Goal: Task Accomplishment & Management: Manage account settings

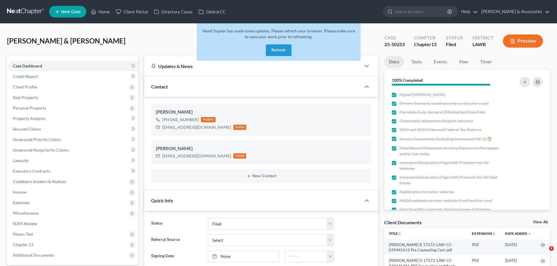
select select "8"
drag, startPoint x: 288, startPoint y: 46, endPoint x: 264, endPoint y: 53, distance: 25.5
click at [288, 46] on button "Refresh" at bounding box center [279, 50] width 26 height 12
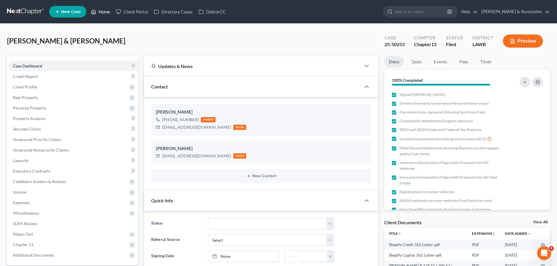
click at [103, 12] on link "Home" at bounding box center [100, 11] width 25 height 11
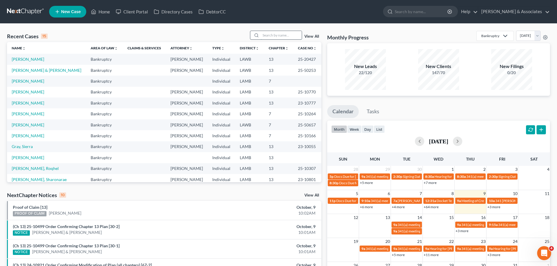
click at [269, 35] on input "search" at bounding box center [281, 35] width 41 height 8
type input "warner"
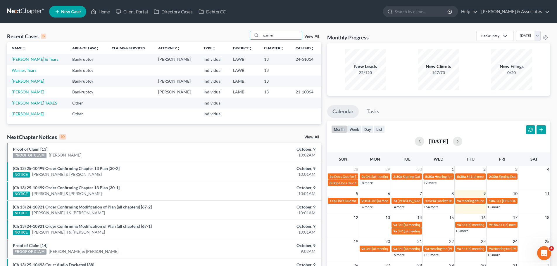
click at [30, 59] on link "[PERSON_NAME] & Tears" at bounding box center [35, 59] width 47 height 5
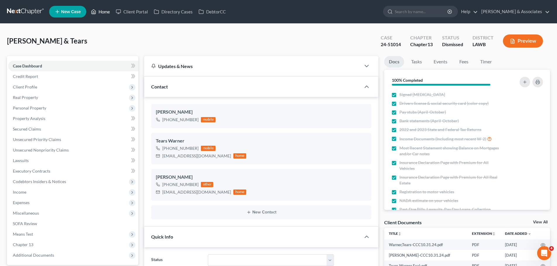
click at [102, 12] on link "Home" at bounding box center [100, 11] width 25 height 11
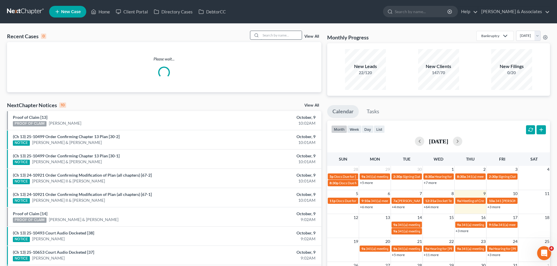
click at [288, 34] on input "search" at bounding box center [281, 35] width 41 height 8
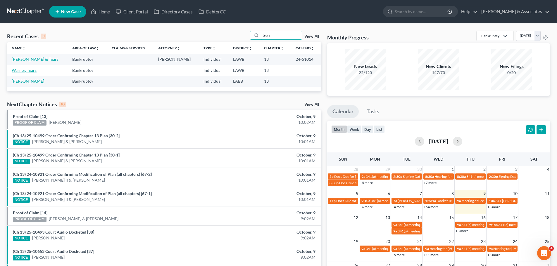
type input "tears"
click at [19, 71] on link "Warner, Tears" at bounding box center [24, 70] width 25 height 5
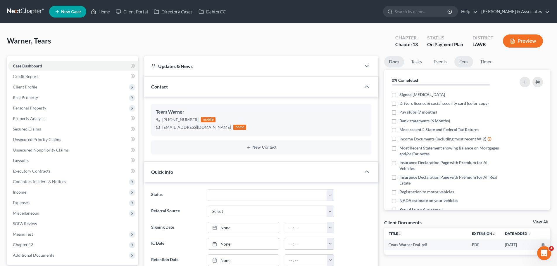
click at [468, 62] on link "Fees" at bounding box center [464, 61] width 19 height 11
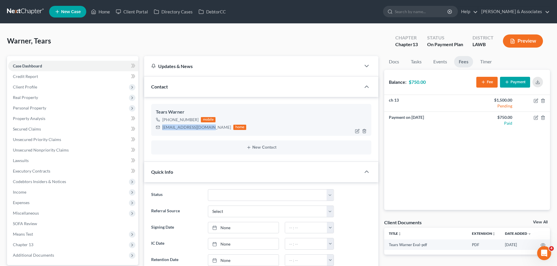
drag, startPoint x: 163, startPoint y: 128, endPoint x: 210, endPoint y: 125, distance: 47.7
click at [210, 125] on div "[EMAIL_ADDRESS][DOMAIN_NAME] home" at bounding box center [201, 128] width 90 height 8
copy div "[EMAIL_ADDRESS][DOMAIN_NAME]"
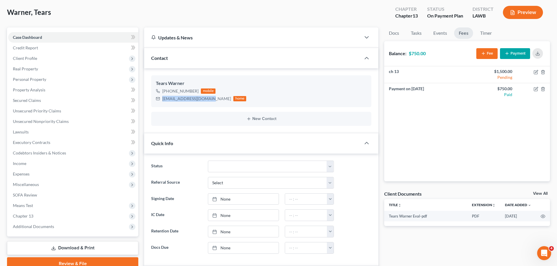
scroll to position [29, 0]
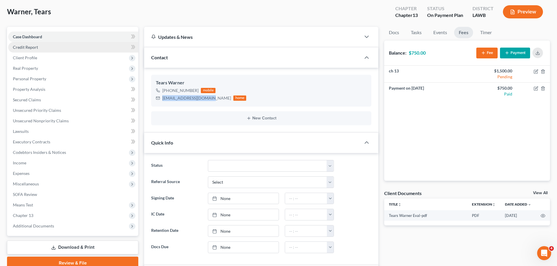
click at [44, 48] on link "Credit Report" at bounding box center [73, 47] width 130 height 11
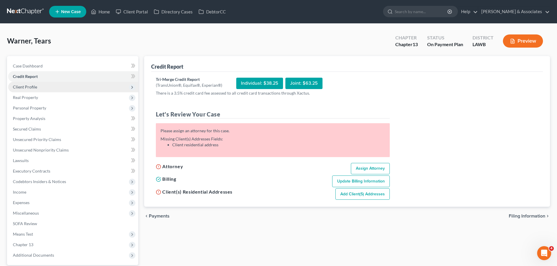
click at [46, 85] on span "Client Profile" at bounding box center [73, 87] width 130 height 11
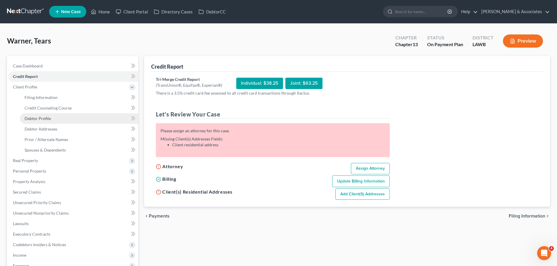
click at [65, 118] on link "Debtor Profile" at bounding box center [79, 118] width 118 height 11
select select "0"
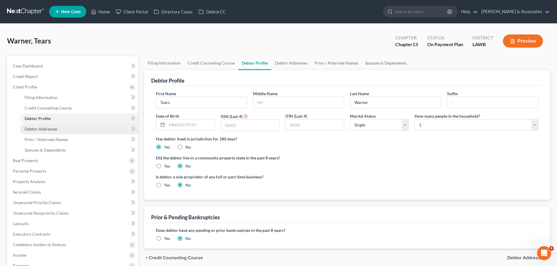
click at [61, 132] on link "Debtor Addresses" at bounding box center [79, 129] width 118 height 11
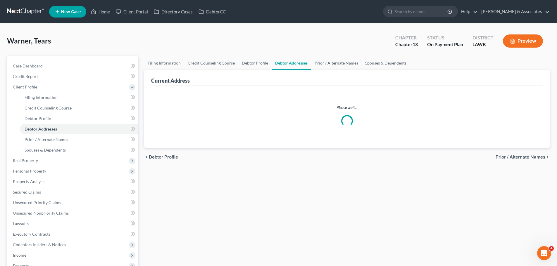
select select "0"
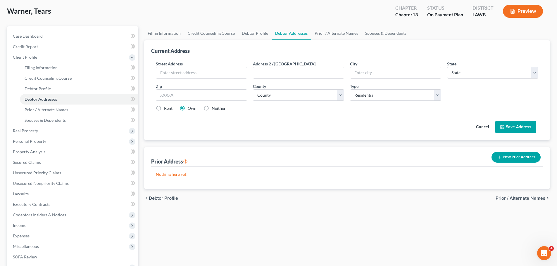
scroll to position [1, 0]
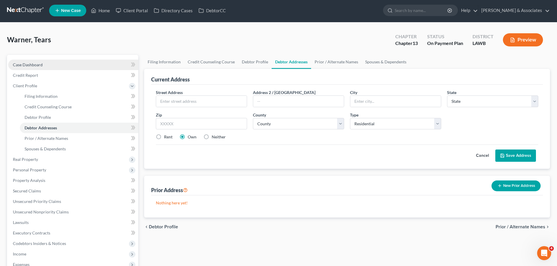
click at [27, 64] on span "Case Dashboard" at bounding box center [28, 64] width 30 height 5
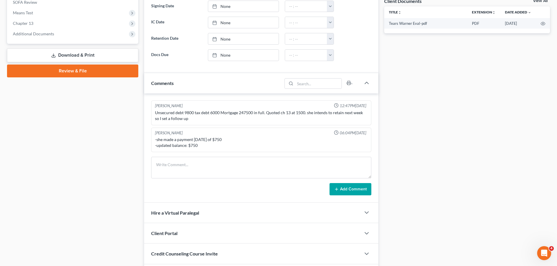
scroll to position [234, 0]
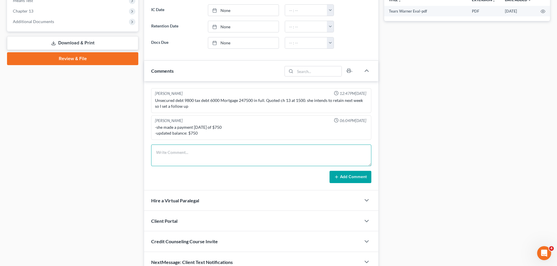
click at [201, 147] on textarea at bounding box center [261, 156] width 220 height 22
type textarea "Tears set up a pmt of $750 to pull automatically on the 13th of this month."
click at [345, 176] on button "Add Comment" at bounding box center [351, 177] width 42 height 12
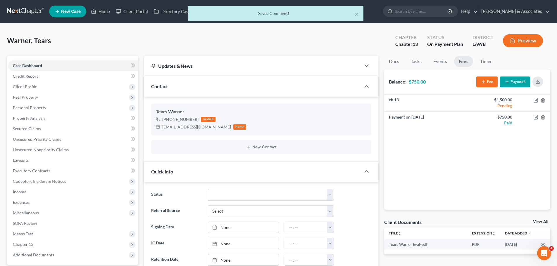
scroll to position [0, 0]
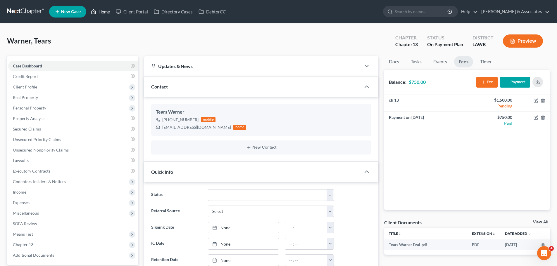
click at [103, 12] on link "Home" at bounding box center [100, 11] width 25 height 11
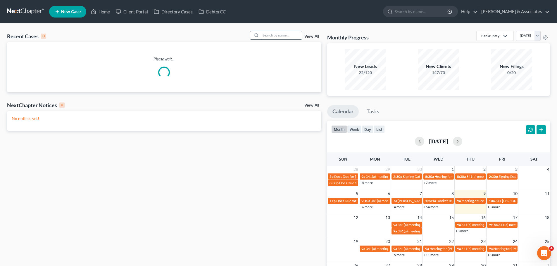
click at [273, 32] on input "search" at bounding box center [281, 35] width 41 height 8
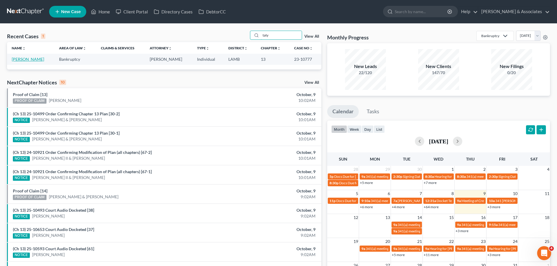
type input "taty"
click at [25, 59] on link "[PERSON_NAME]" at bounding box center [28, 59] width 32 height 5
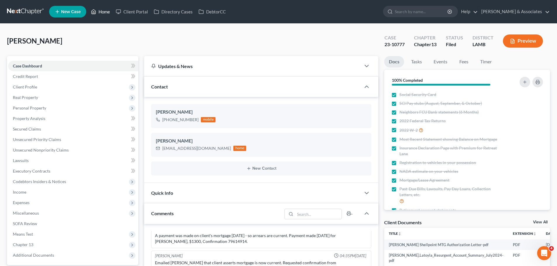
click at [102, 13] on link "Home" at bounding box center [100, 11] width 25 height 11
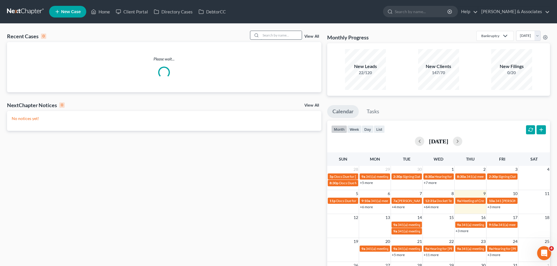
click at [281, 38] on input "search" at bounding box center [281, 35] width 41 height 8
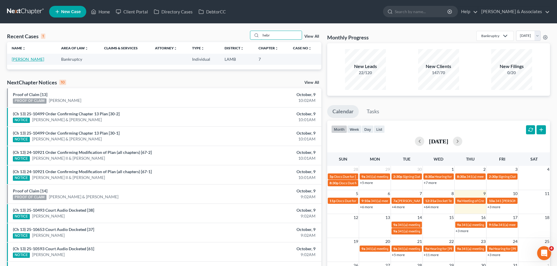
type input "hebr"
click at [29, 59] on link "[PERSON_NAME]" at bounding box center [28, 59] width 32 height 5
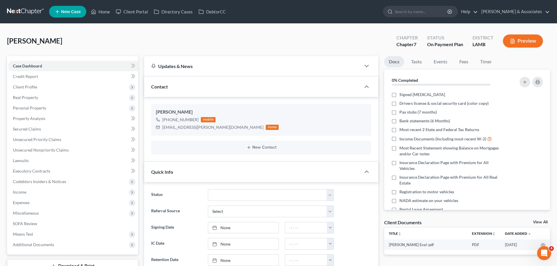
scroll to position [3, 0]
click at [459, 65] on link "Fees" at bounding box center [464, 61] width 19 height 11
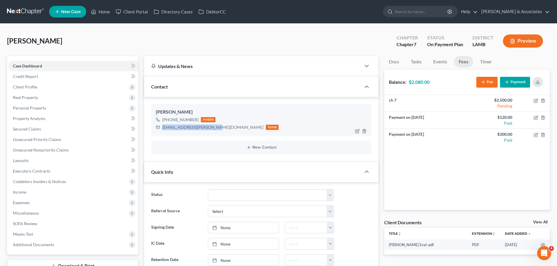
drag, startPoint x: 163, startPoint y: 126, endPoint x: 214, endPoint y: 128, distance: 50.6
click at [214, 128] on div "[EMAIL_ADDRESS][PERSON_NAME][DOMAIN_NAME]" at bounding box center [212, 128] width 101 height 6
copy div "[EMAIL_ADDRESS][PERSON_NAME][DOMAIN_NAME]"
click at [172, 134] on div "[PERSON_NAME] [PHONE_NUMBER] mobile [EMAIL_ADDRESS][PERSON_NAME][DOMAIN_NAME] h…" at bounding box center [261, 120] width 220 height 32
click at [328, 122] on div "[PHONE_NUMBER] mobile [EMAIL_ADDRESS][PERSON_NAME][DOMAIN_NAME] home" at bounding box center [261, 123] width 211 height 15
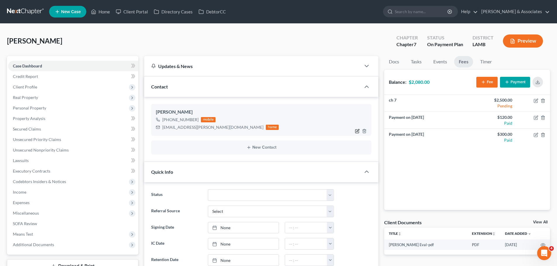
click at [357, 130] on icon "button" at bounding box center [357, 131] width 5 height 5
select select "0"
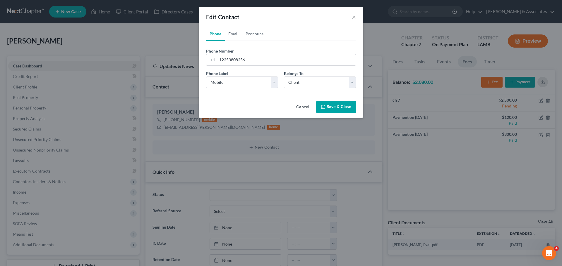
click at [229, 32] on link "Email" at bounding box center [233, 34] width 17 height 14
click at [235, 60] on input "[EMAIL_ADDRESS][PERSON_NAME][DOMAIN_NAME]" at bounding box center [286, 59] width 138 height 11
type input "[EMAIL_ADDRESS][DOMAIN_NAME]"
click at [328, 108] on button "Save & Close" at bounding box center [336, 107] width 40 height 12
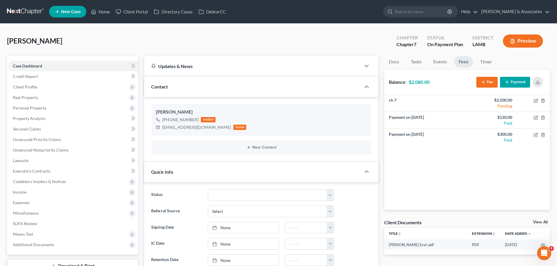
click at [512, 85] on button "Payment" at bounding box center [515, 82] width 30 height 11
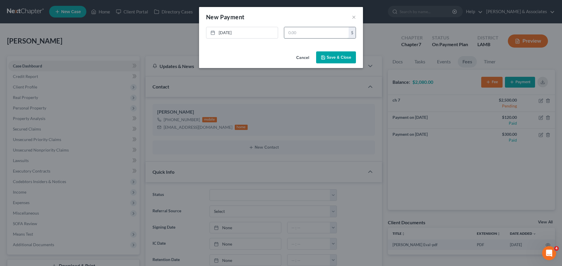
click at [302, 31] on input "text" at bounding box center [316, 32] width 64 height 11
type input "300.00"
click at [329, 56] on button "Save & Close" at bounding box center [336, 57] width 40 height 12
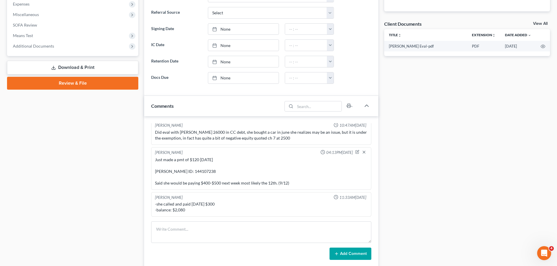
scroll to position [205, 0]
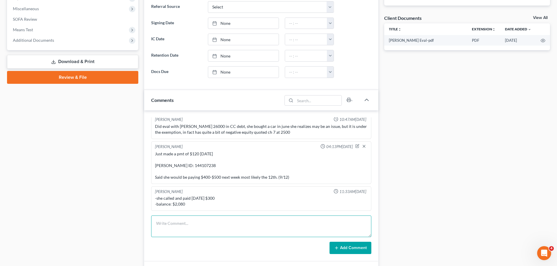
click at [186, 221] on textarea at bounding box center [261, 227] width 220 height 22
type textarea "-"
type textarea "C"
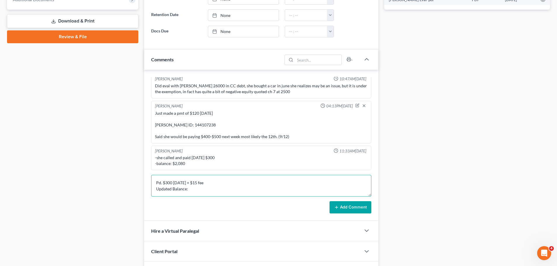
scroll to position [263, 0]
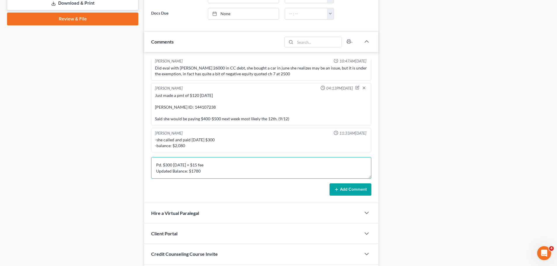
type textarea "Pd. $300 [DATE] + $15 fee Updated Balance: $1780"
click at [342, 194] on button "Add Comment" at bounding box center [351, 190] width 42 height 12
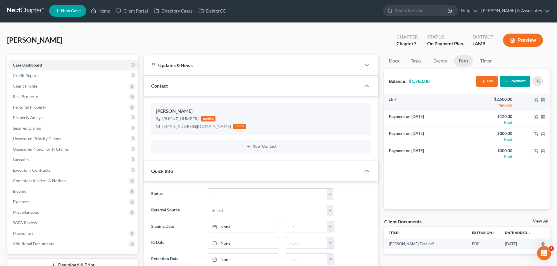
scroll to position [0, 0]
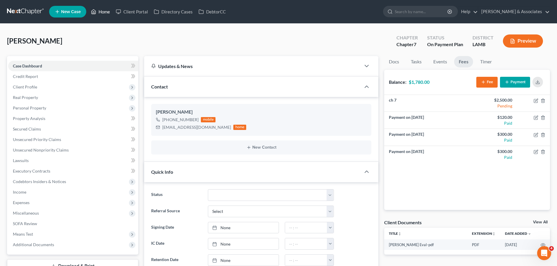
click at [100, 11] on link "Home" at bounding box center [100, 11] width 25 height 11
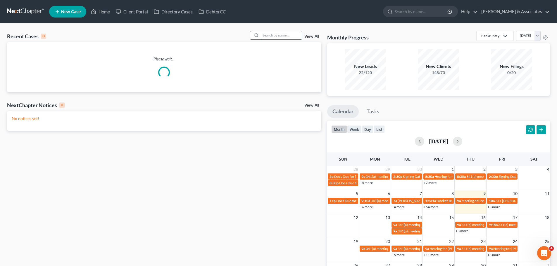
click at [271, 35] on input "search" at bounding box center [281, 35] width 41 height 8
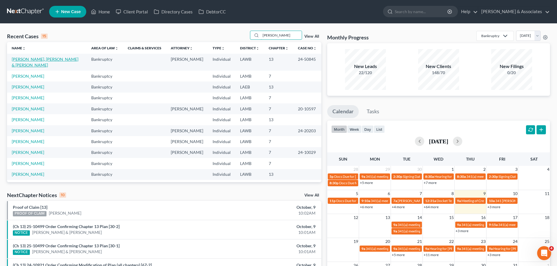
type input "[PERSON_NAME]"
click at [56, 61] on link "[PERSON_NAME], [PERSON_NAME] & [PERSON_NAME]" at bounding box center [45, 62] width 67 height 11
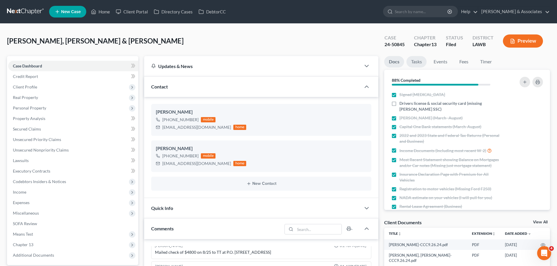
click at [419, 63] on link "Tasks" at bounding box center [417, 61] width 20 height 11
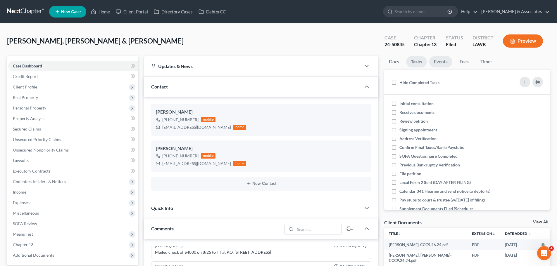
click at [445, 63] on link "Events" at bounding box center [440, 61] width 23 height 11
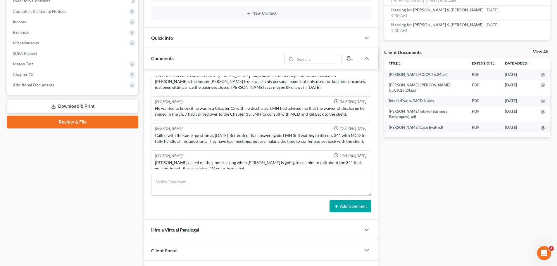
scroll to position [175, 0]
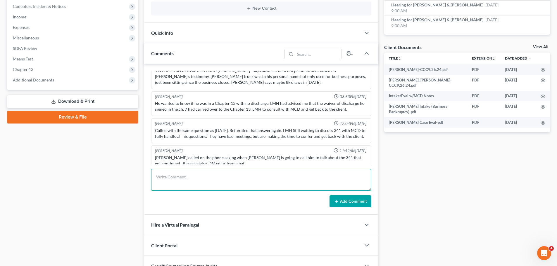
click at [211, 174] on textarea at bounding box center [261, 180] width 220 height 22
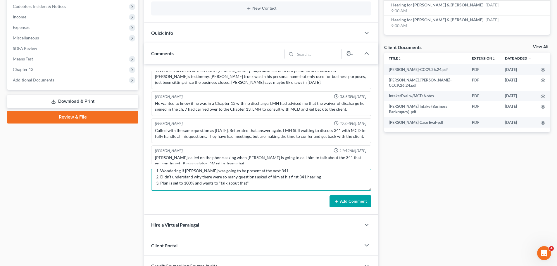
scroll to position [20, 0]
click at [217, 189] on textarea "[PERSON_NAME] called in again. I asked him which specific questions/concerns he…" at bounding box center [261, 180] width 220 height 22
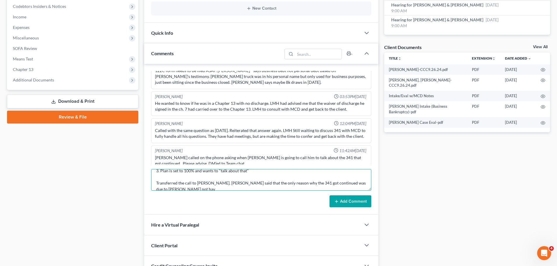
scroll to position [26, 0]
type textarea "[PERSON_NAME] called in again. I asked him which specific questions/concerns he…"
click at [348, 197] on button "Add Comment" at bounding box center [351, 202] width 42 height 12
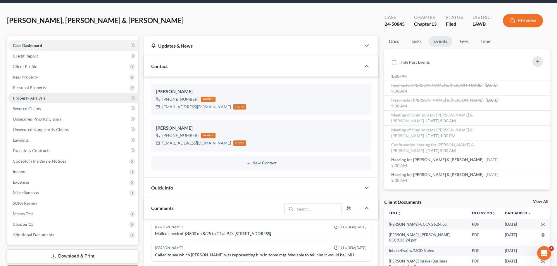
scroll to position [0, 0]
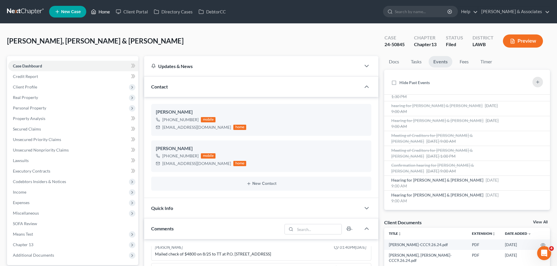
click at [106, 11] on link "Home" at bounding box center [100, 11] width 25 height 11
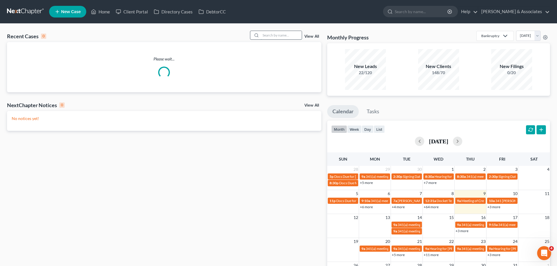
click at [272, 38] on input "search" at bounding box center [281, 35] width 41 height 8
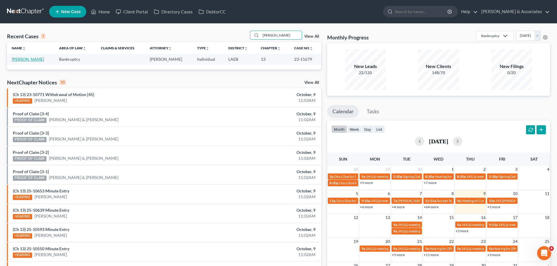
type input "[PERSON_NAME]"
click at [37, 61] on link "[PERSON_NAME]" at bounding box center [28, 59] width 32 height 5
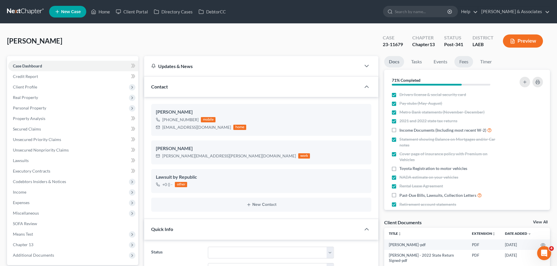
click at [463, 65] on link "Fees" at bounding box center [464, 61] width 19 height 11
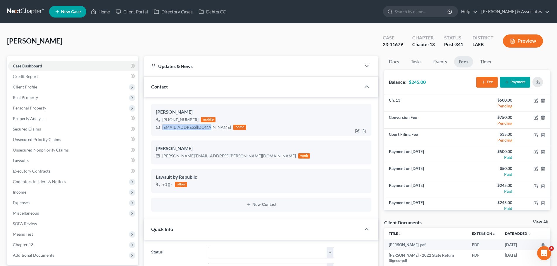
drag, startPoint x: 162, startPoint y: 128, endPoint x: 204, endPoint y: 128, distance: 41.5
click at [204, 128] on div "[EMAIL_ADDRESS][DOMAIN_NAME]" at bounding box center [196, 128] width 69 height 6
copy div "[EMAIL_ADDRESS][DOMAIN_NAME]"
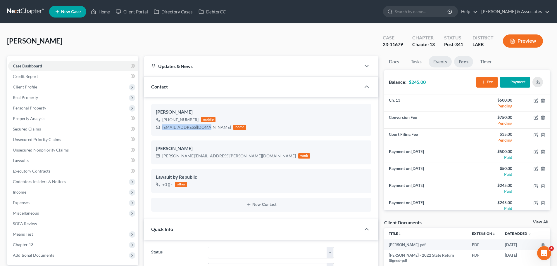
drag, startPoint x: 440, startPoint y: 61, endPoint x: 448, endPoint y: 126, distance: 65.1
click at [440, 61] on link "Events" at bounding box center [440, 61] width 23 height 11
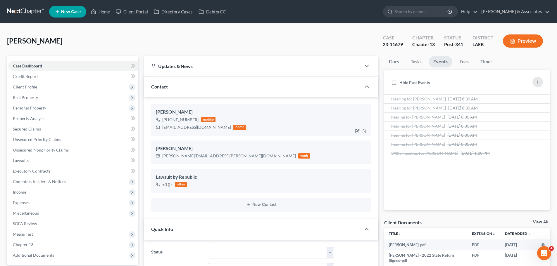
click at [282, 113] on div "[PERSON_NAME]" at bounding box center [261, 112] width 211 height 7
click at [269, 41] on div "[PERSON_NAME] Upgraded Case 23-11679 Chapter Chapter 13 Status Post-341 Distric…" at bounding box center [278, 43] width 543 height 25
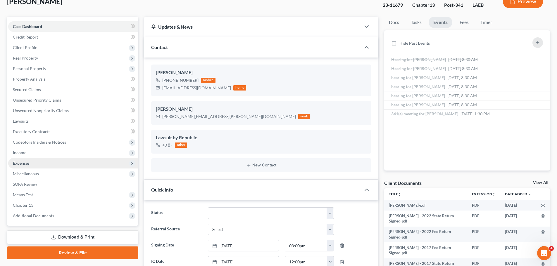
scroll to position [58, 0]
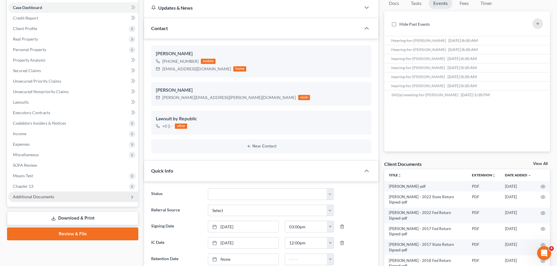
click at [61, 194] on span "Additional Documents" at bounding box center [73, 197] width 130 height 11
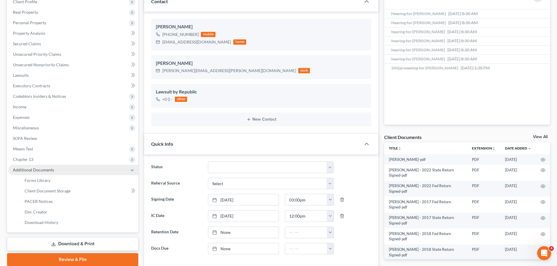
scroll to position [88, 0]
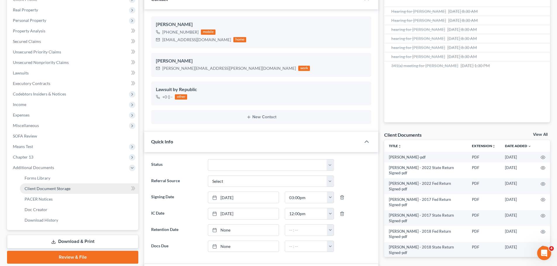
click at [45, 192] on link "Client Document Storage" at bounding box center [79, 189] width 118 height 11
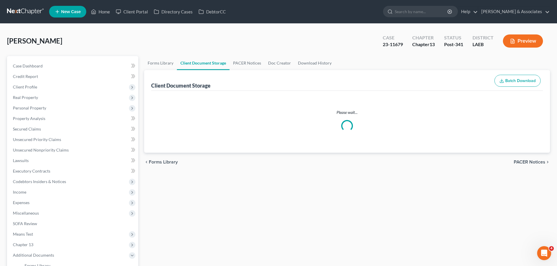
select select "0"
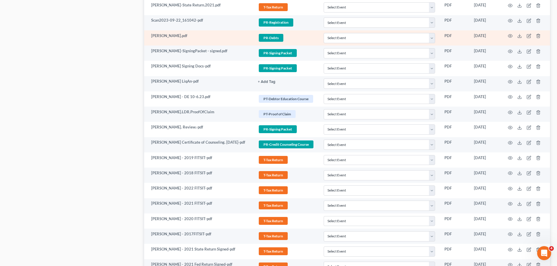
scroll to position [439, 0]
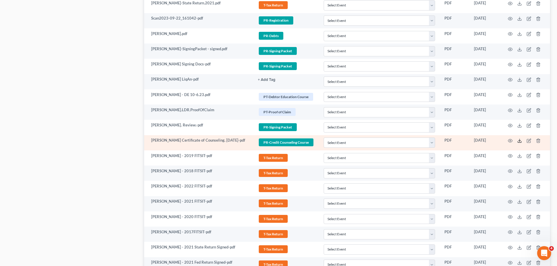
click at [518, 140] on icon at bounding box center [519, 141] width 5 height 5
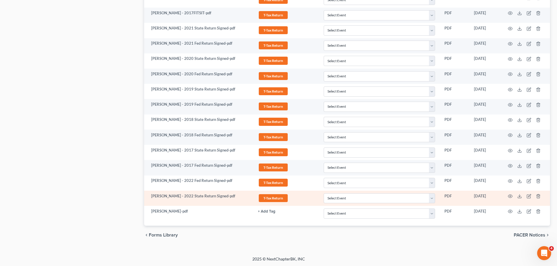
scroll to position [659, 0]
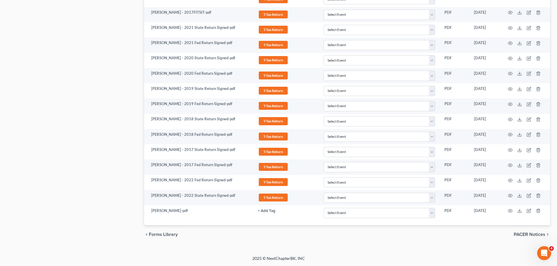
click at [538, 236] on span "PACER Notices" at bounding box center [530, 235] width 32 height 5
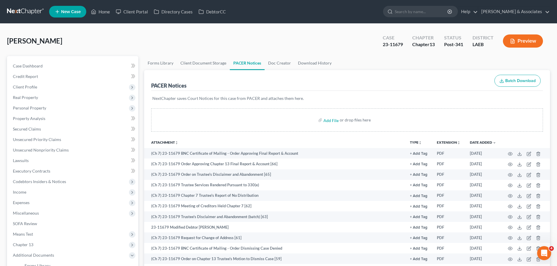
scroll to position [175, 0]
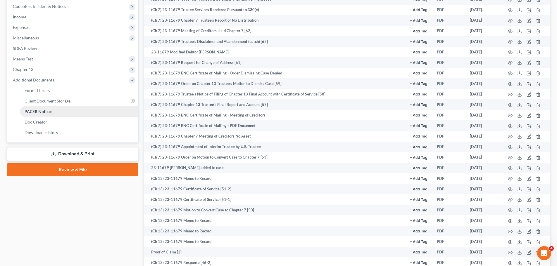
click at [54, 112] on link "PACER Notices" at bounding box center [79, 111] width 118 height 11
click at [58, 100] on span "Client Document Storage" at bounding box center [48, 101] width 46 height 5
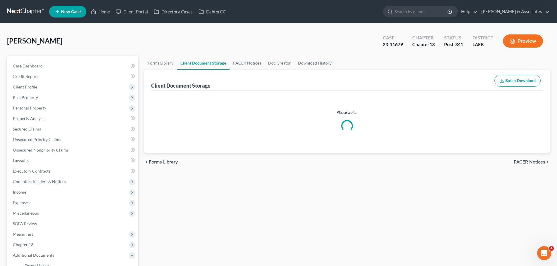
select select "0"
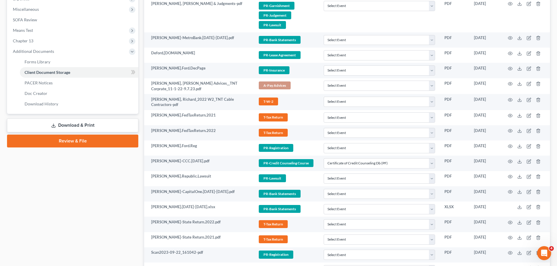
scroll to position [205, 0]
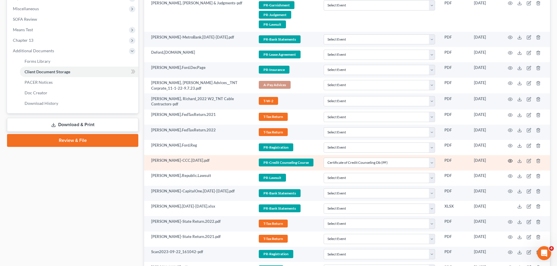
click at [509, 160] on icon "button" at bounding box center [510, 161] width 5 height 5
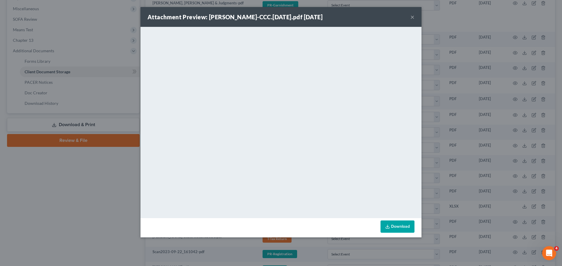
click at [410, 15] on button "×" at bounding box center [412, 16] width 4 height 7
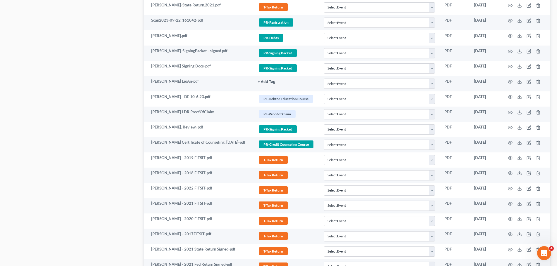
scroll to position [439, 0]
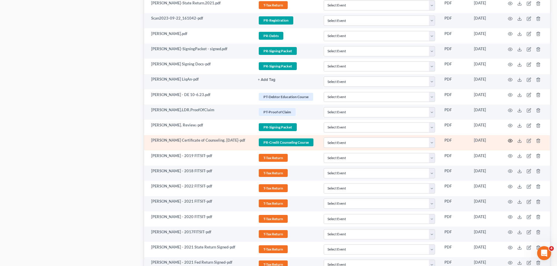
click at [511, 140] on icon "button" at bounding box center [510, 141] width 5 height 5
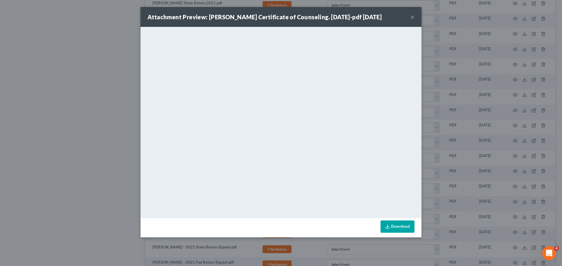
click at [413, 19] on button "×" at bounding box center [412, 16] width 4 height 7
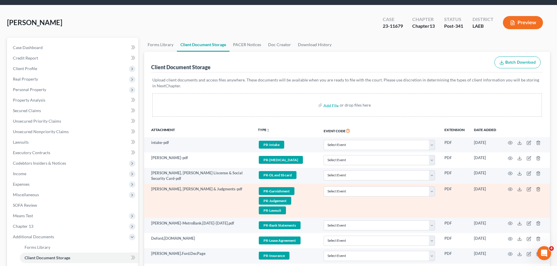
scroll to position [0, 0]
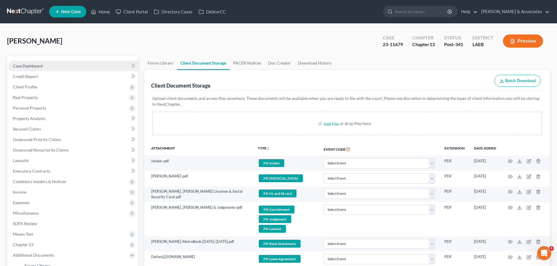
click at [47, 64] on link "Case Dashboard" at bounding box center [73, 66] width 130 height 11
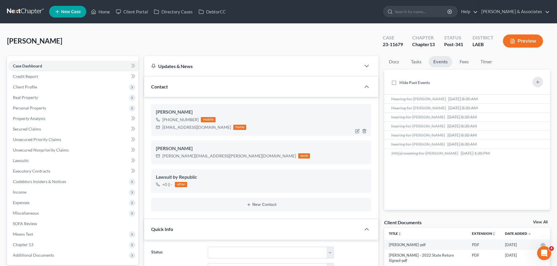
scroll to position [217, 0]
drag, startPoint x: 162, startPoint y: 128, endPoint x: 207, endPoint y: 126, distance: 44.5
click at [207, 126] on div "[EMAIL_ADDRESS][DOMAIN_NAME] home" at bounding box center [201, 128] width 90 height 8
copy div "[EMAIL_ADDRESS][DOMAIN_NAME]"
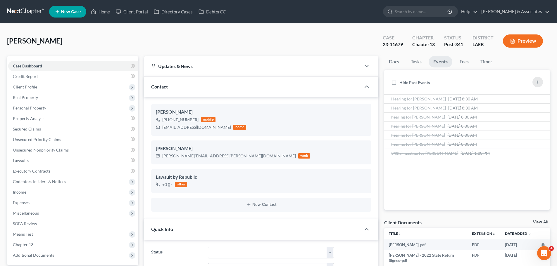
click at [383, 45] on div "Case 23-11679" at bounding box center [393, 41] width 30 height 17
drag, startPoint x: 382, startPoint y: 45, endPoint x: 401, endPoint y: 46, distance: 19.3
click at [401, 46] on div "23-11679" at bounding box center [393, 44] width 20 height 7
copy div "23-11679"
click at [103, 13] on link "Home" at bounding box center [100, 11] width 25 height 11
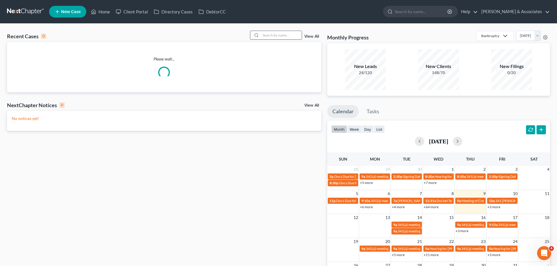
click at [271, 35] on input "search" at bounding box center [281, 35] width 41 height 8
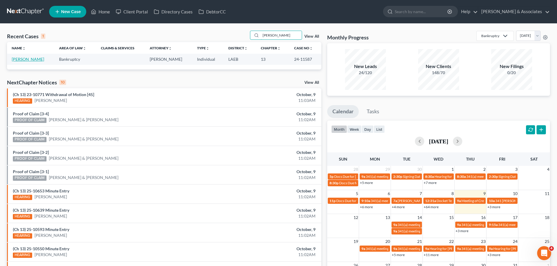
type input "[PERSON_NAME]"
click at [42, 58] on link "[PERSON_NAME]" at bounding box center [28, 59] width 32 height 5
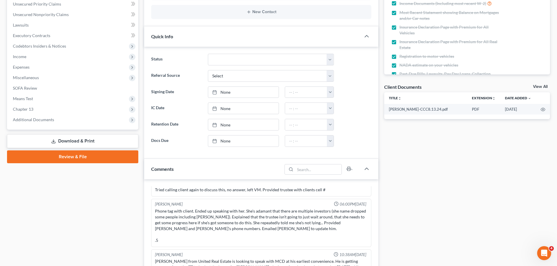
scroll to position [117, 0]
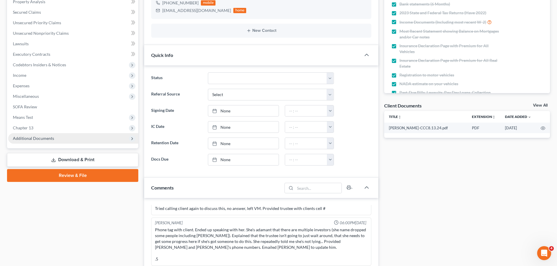
click at [48, 140] on span "Additional Documents" at bounding box center [33, 138] width 41 height 5
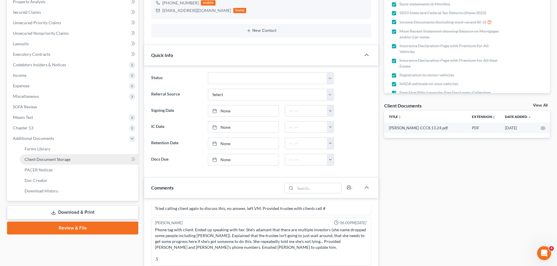
click at [54, 160] on span "Client Document Storage" at bounding box center [48, 159] width 46 height 5
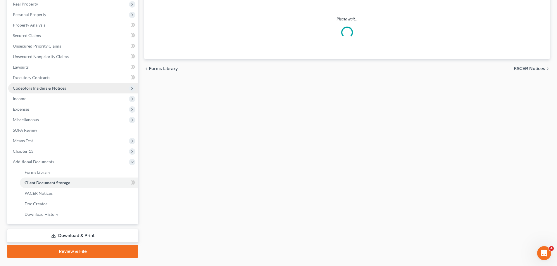
select select "0"
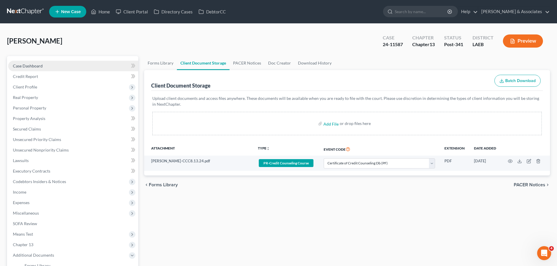
click at [31, 68] on span "Case Dashboard" at bounding box center [28, 65] width 30 height 5
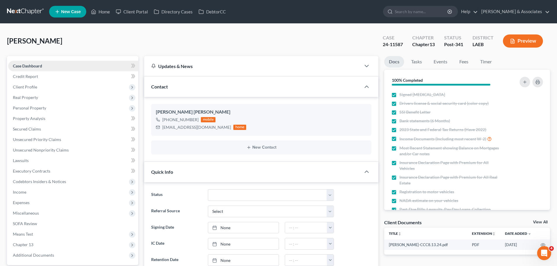
scroll to position [74, 0]
select select "19"
select select "0"
click at [102, 11] on link "Home" at bounding box center [100, 11] width 25 height 11
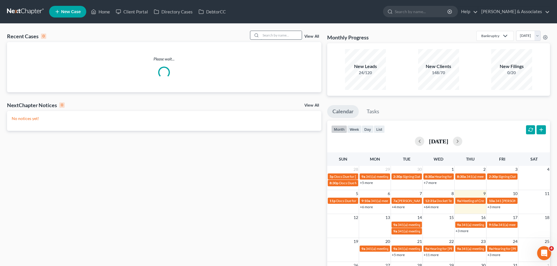
click at [264, 38] on input "search" at bounding box center [281, 35] width 41 height 8
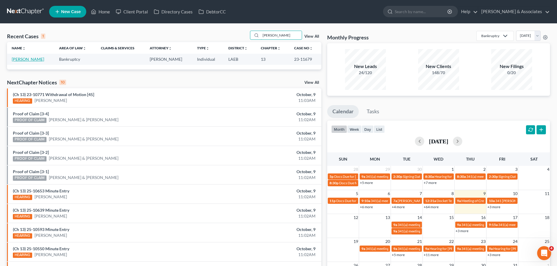
type input "[PERSON_NAME]"
click at [29, 60] on link "[PERSON_NAME]" at bounding box center [28, 59] width 32 height 5
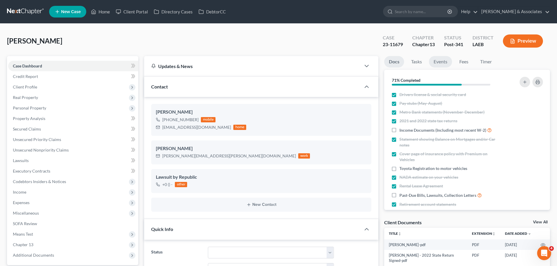
scroll to position [217, 0]
click at [464, 63] on link "Fees" at bounding box center [464, 61] width 19 height 11
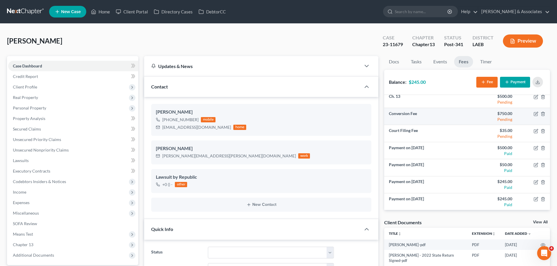
scroll to position [0, 0]
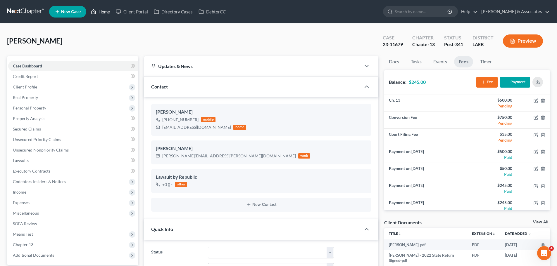
click at [104, 13] on link "Home" at bounding box center [100, 11] width 25 height 11
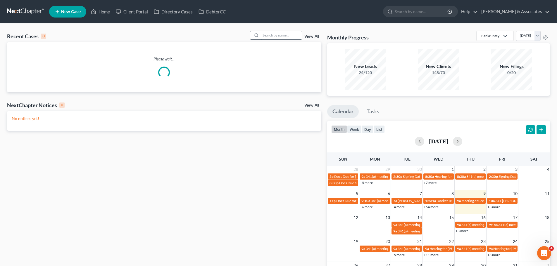
click at [285, 35] on input "search" at bounding box center [281, 35] width 41 height 8
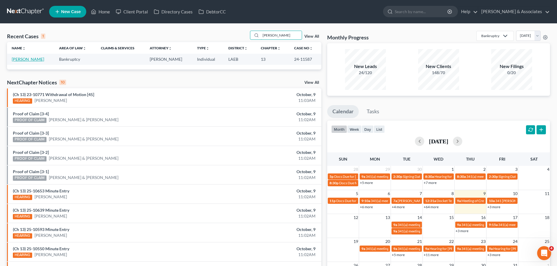
type input "[PERSON_NAME]"
click at [31, 61] on link "[PERSON_NAME]" at bounding box center [28, 59] width 32 height 5
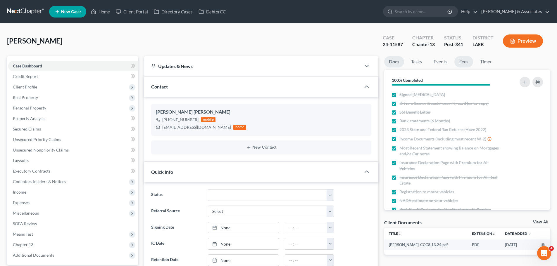
click at [468, 64] on link "Fees" at bounding box center [464, 61] width 19 height 11
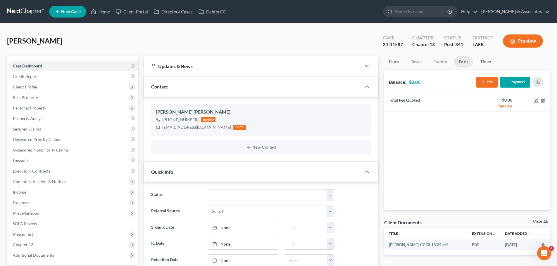
click at [455, 161] on div "Total Fee Quoted $0.00 Pending" at bounding box center [467, 152] width 166 height 115
click at [291, 45] on div "Boydell Brauner, Cheryl Upgraded Case 24-11587 Chapter Chapter 13 Status Post-3…" at bounding box center [278, 43] width 543 height 25
click at [288, 53] on div "Boydell Brauner, Cheryl Upgraded Case 24-11587 Chapter Chapter 13 Status Post-3…" at bounding box center [278, 43] width 543 height 25
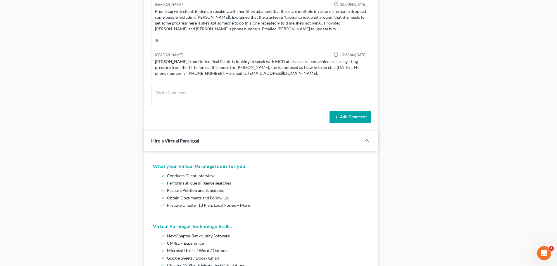
scroll to position [351, 0]
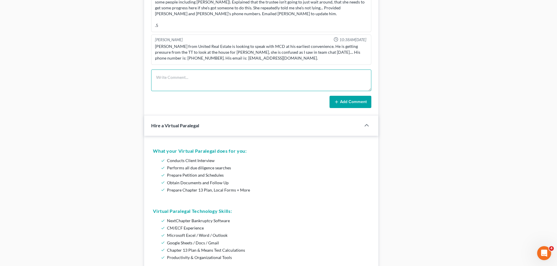
click at [185, 75] on textarea at bounding box center [261, 81] width 220 height 22
paste textarea "Called NA, LVM and an email with the link and the code AND her case # so that s…"
click at [336, 78] on textarea "Called NA, LVM and an email with the link and the code AND her case # so that s…" at bounding box center [261, 81] width 220 height 22
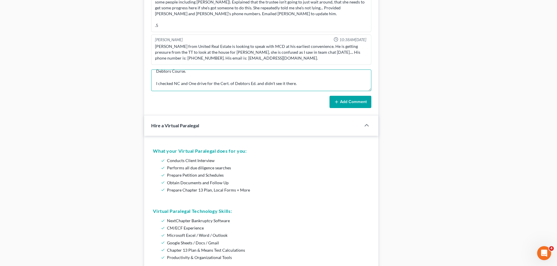
type textarea "Called NA, LVM and an email with the link and the code AND her case # so that s…"
click at [347, 103] on button "Add Comment" at bounding box center [351, 102] width 42 height 12
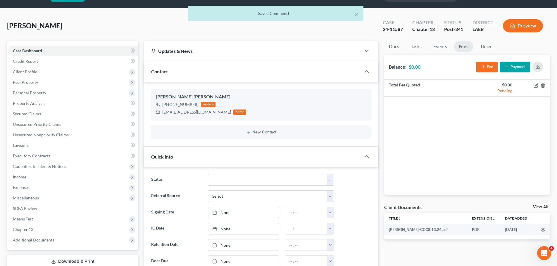
scroll to position [0, 0]
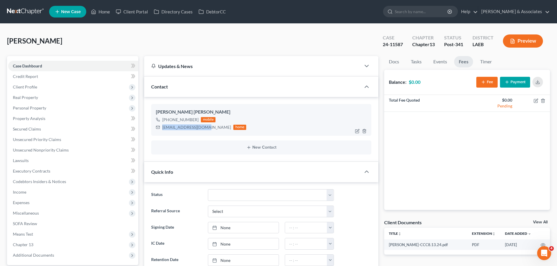
drag, startPoint x: 163, startPoint y: 128, endPoint x: 204, endPoint y: 130, distance: 41.0
click at [204, 130] on div "[EMAIL_ADDRESS][DOMAIN_NAME]" at bounding box center [196, 128] width 69 height 6
copy div "[EMAIL_ADDRESS][DOMAIN_NAME]"
drag, startPoint x: 382, startPoint y: 46, endPoint x: 402, endPoint y: 45, distance: 20.5
click at [402, 45] on div "Case 24-11587" at bounding box center [393, 41] width 30 height 17
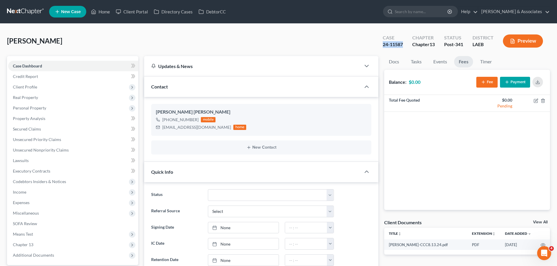
copy div "24-11587"
